Goal: Information Seeking & Learning: Learn about a topic

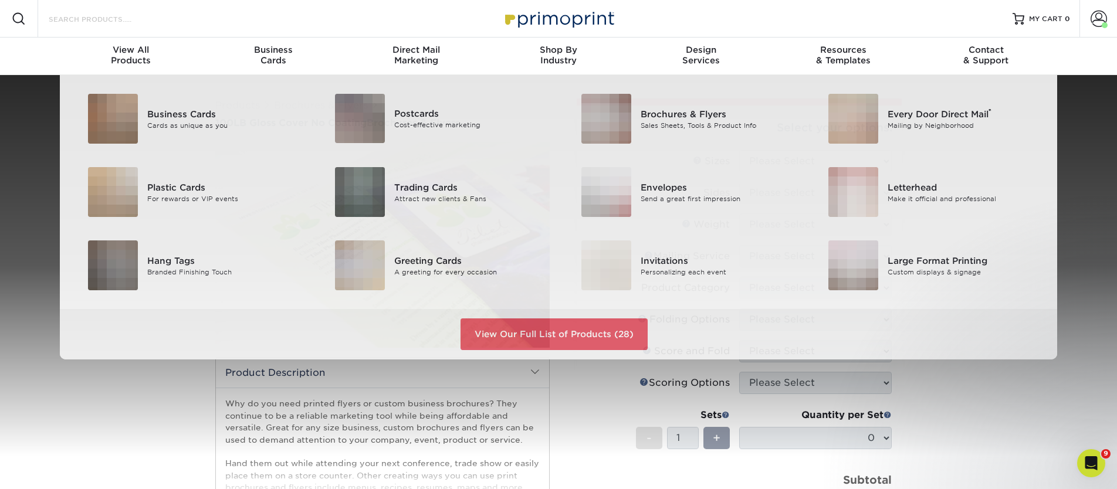
click at [80, 21] on input "Search Products" at bounding box center [105, 19] width 114 height 14
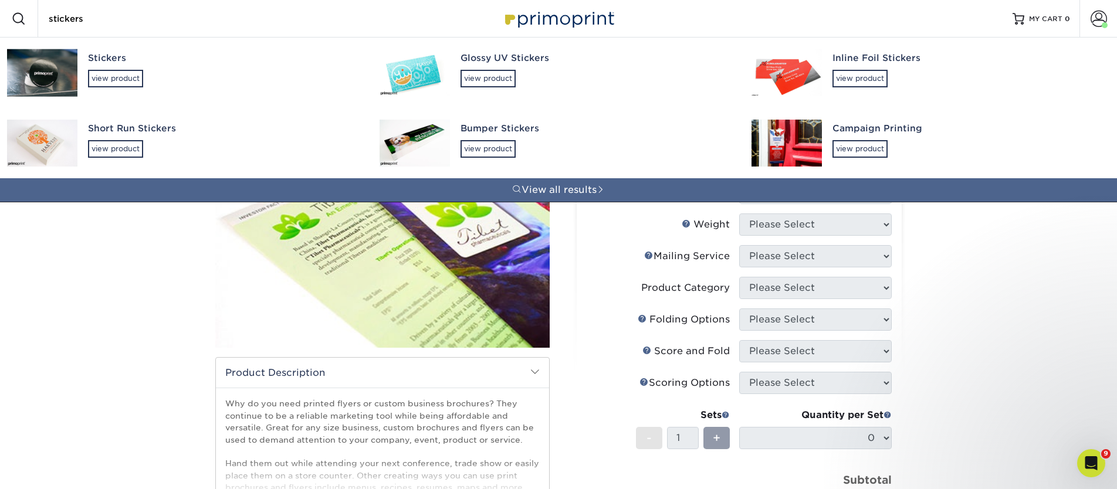
type input "stickers"
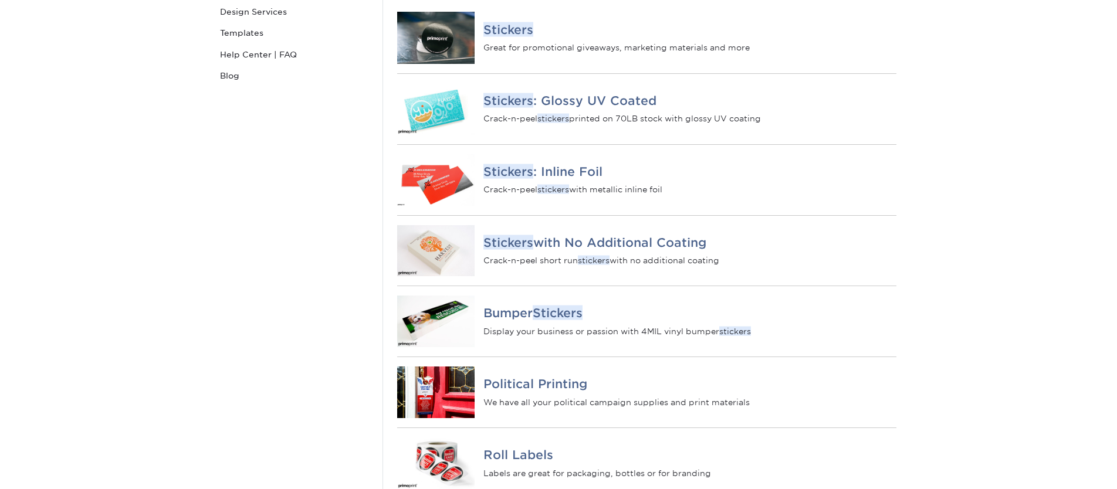
scroll to position [132, 0]
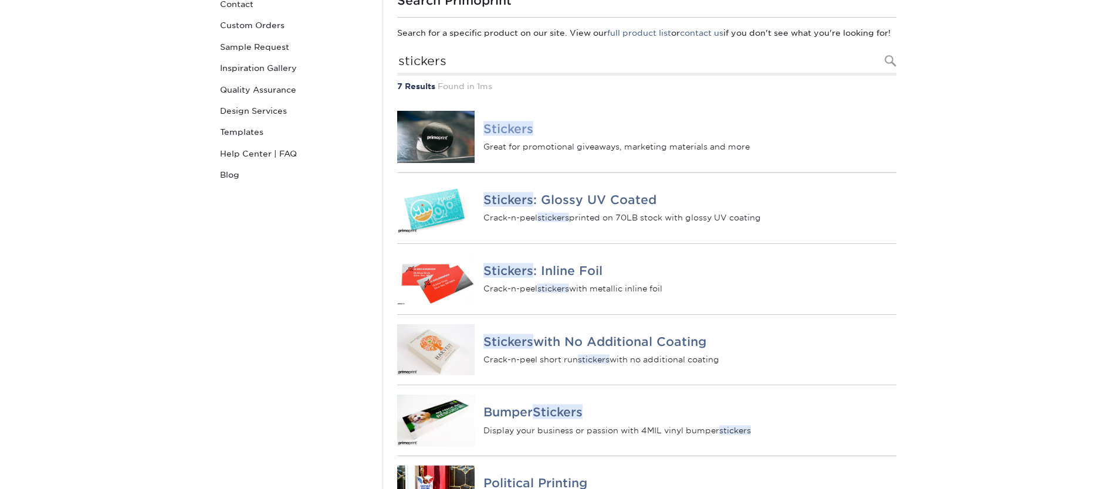
click at [501, 136] on em "Stickers" at bounding box center [509, 128] width 50 height 15
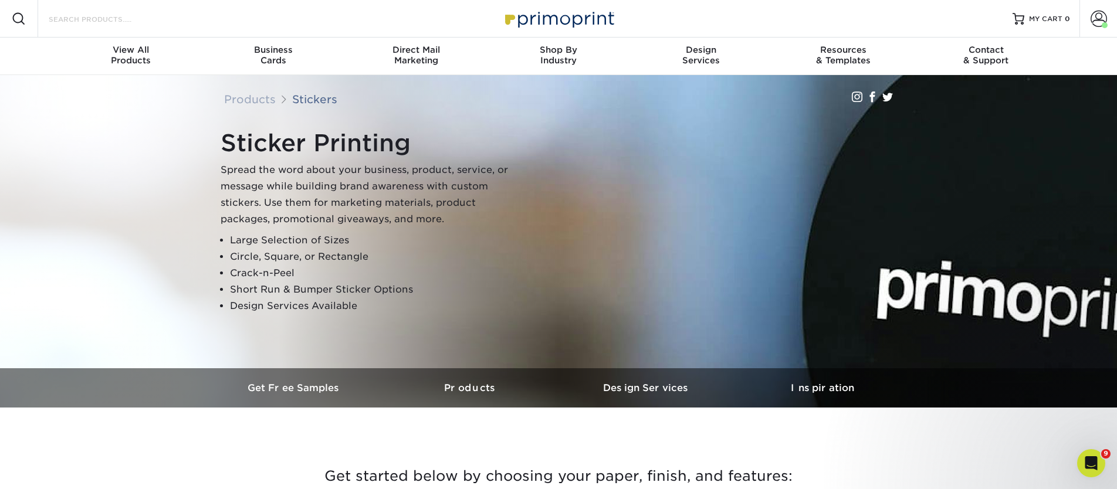
click at [90, 19] on input "Search Products" at bounding box center [105, 19] width 114 height 14
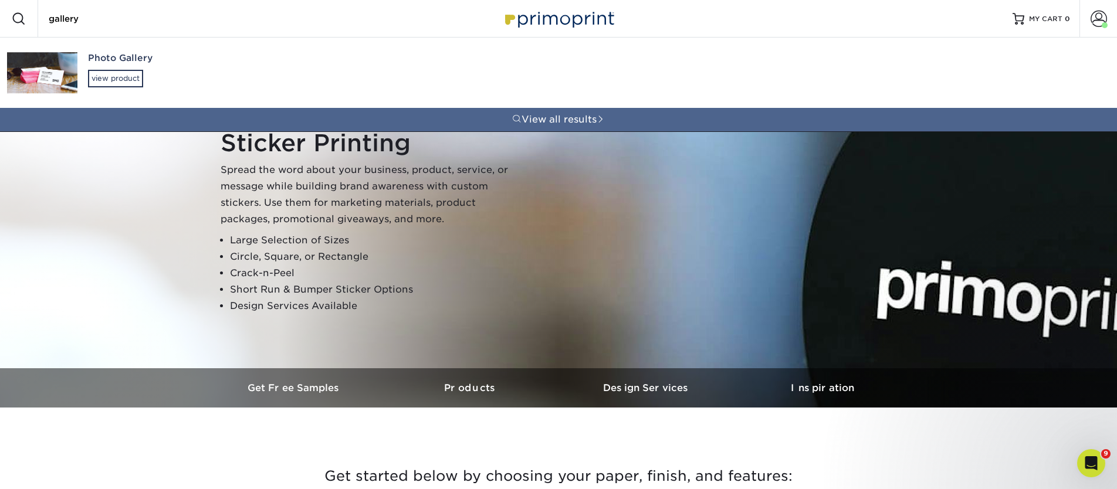
type input "gallery"
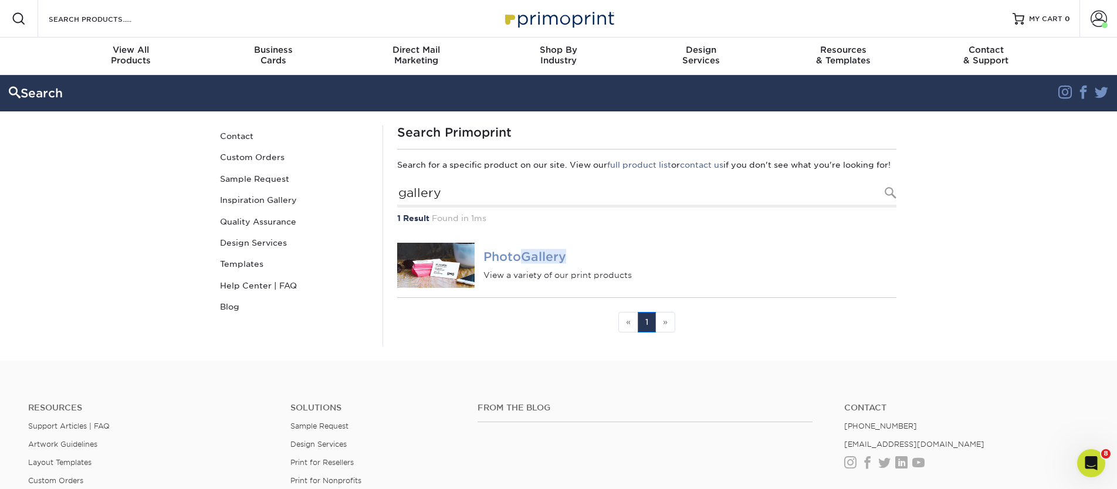
click at [526, 276] on div "Photo Gallery View a variety of our print products" at bounding box center [690, 265] width 413 height 31
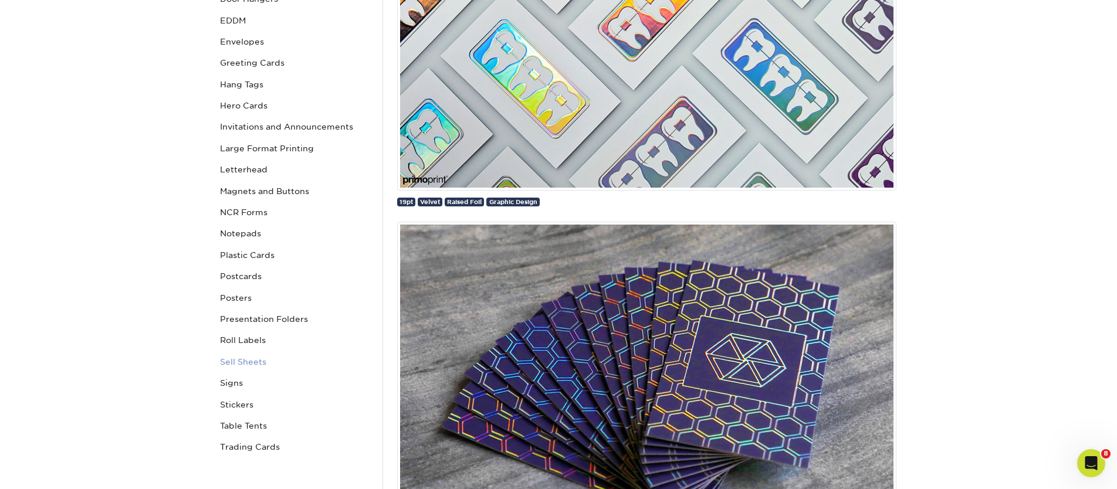
scroll to position [311, 0]
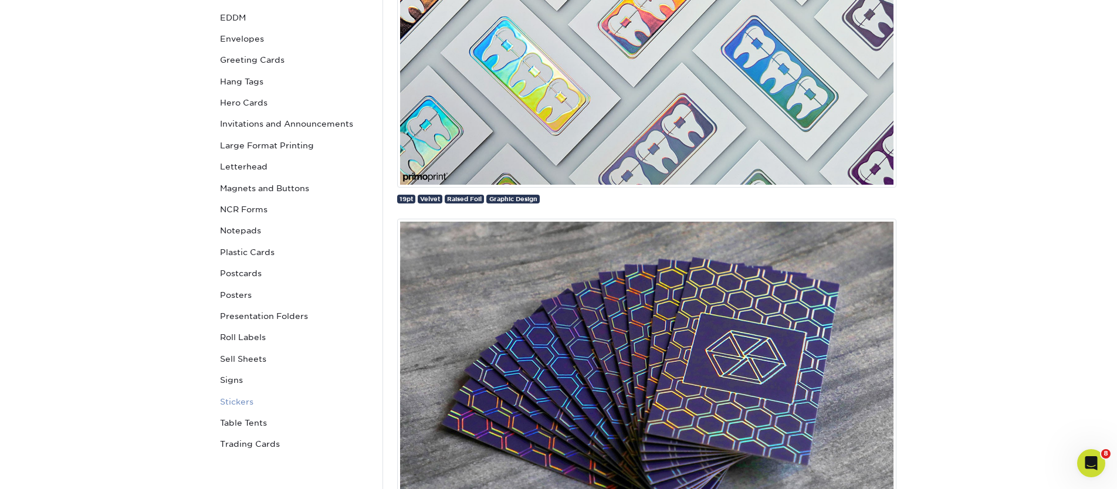
click at [254, 401] on link "Stickers" at bounding box center [294, 401] width 158 height 21
